Goal: Information Seeking & Learning: Stay updated

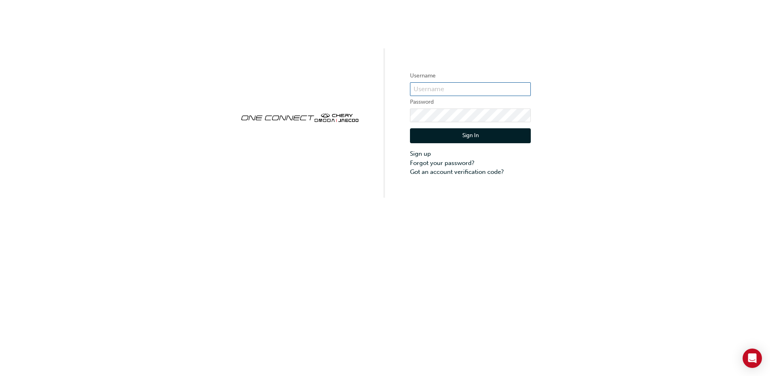
type input "CHAU0651"
click at [462, 138] on button "Sign In" at bounding box center [470, 135] width 121 height 15
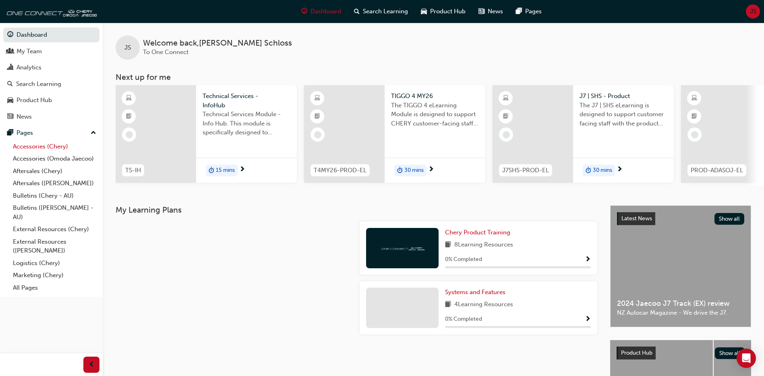
click at [35, 147] on link "Accessories (Chery)" at bounding box center [55, 146] width 90 height 12
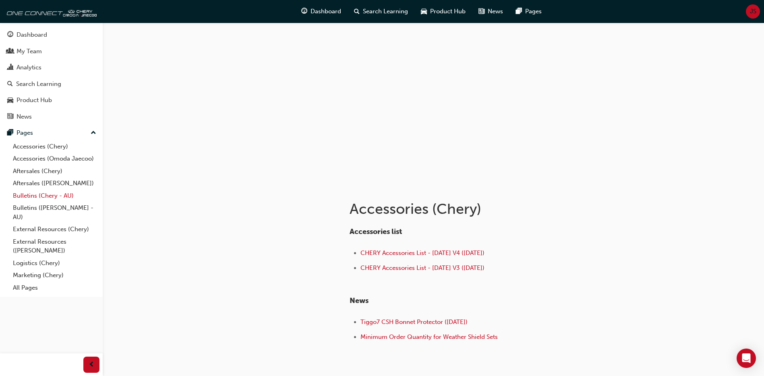
click at [34, 196] on link "Bulletins (Chery - AU)" at bounding box center [55, 195] width 90 height 12
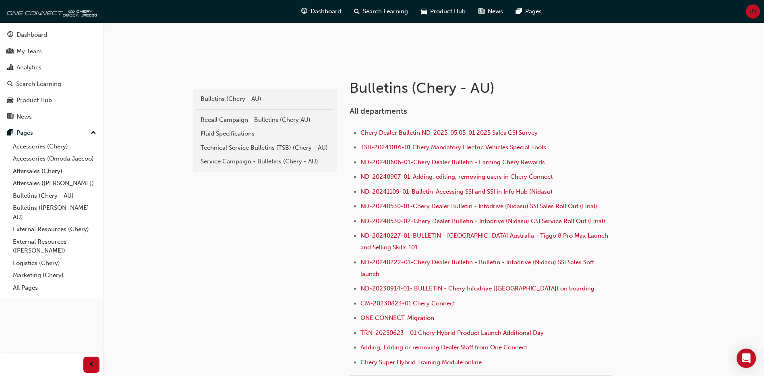
scroll to position [81, 0]
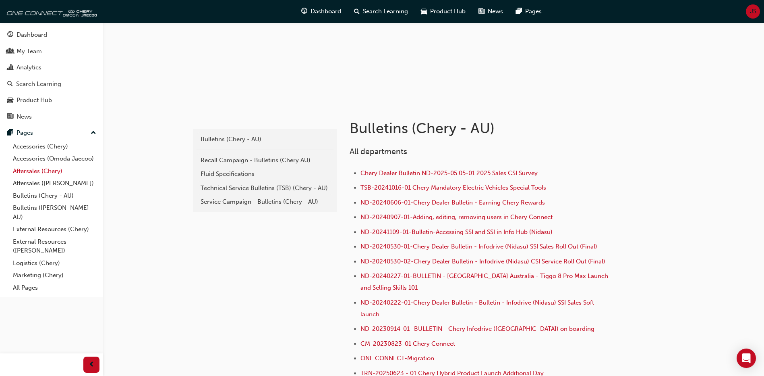
click at [46, 171] on link "Aftersales (Chery)" at bounding box center [55, 171] width 90 height 12
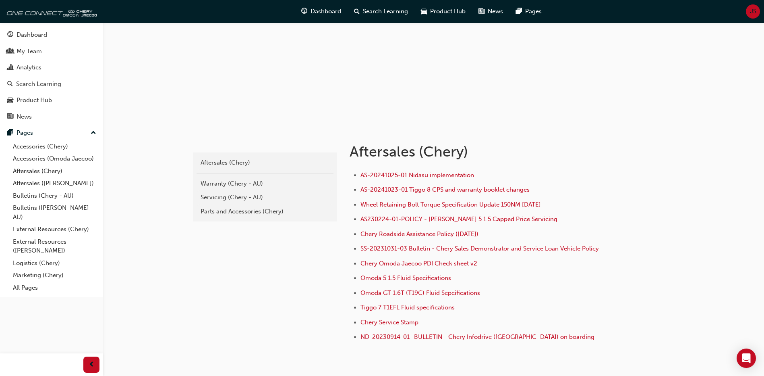
scroll to position [81, 0]
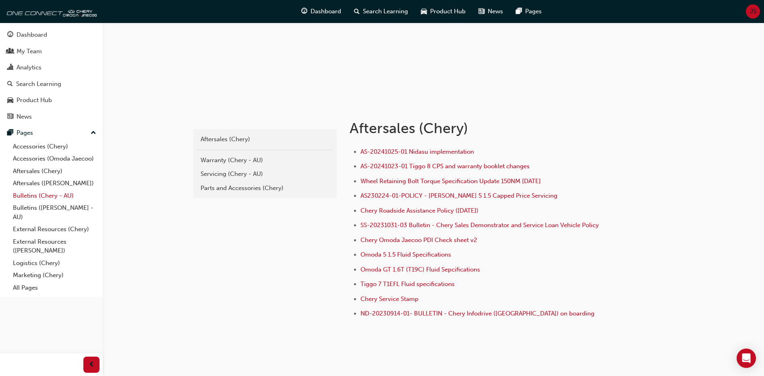
click at [48, 195] on link "Bulletins (Chery - AU)" at bounding box center [55, 195] width 90 height 12
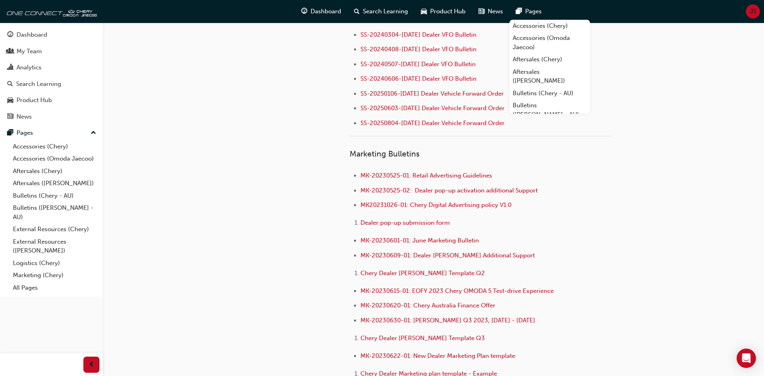
scroll to position [988, 0]
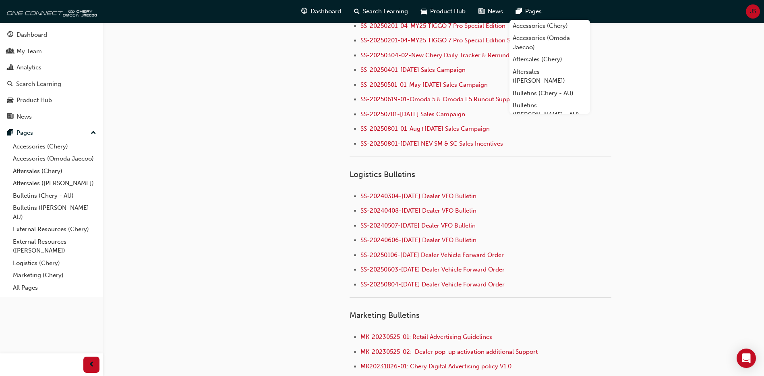
click at [314, 98] on div "cheryau-bulletins Bulletins (Chery - AU) Recall Campaign - Bulletins (Chery AU)…" at bounding box center [264, 379] width 145 height 2366
